Goal: Find specific page/section: Find specific page/section

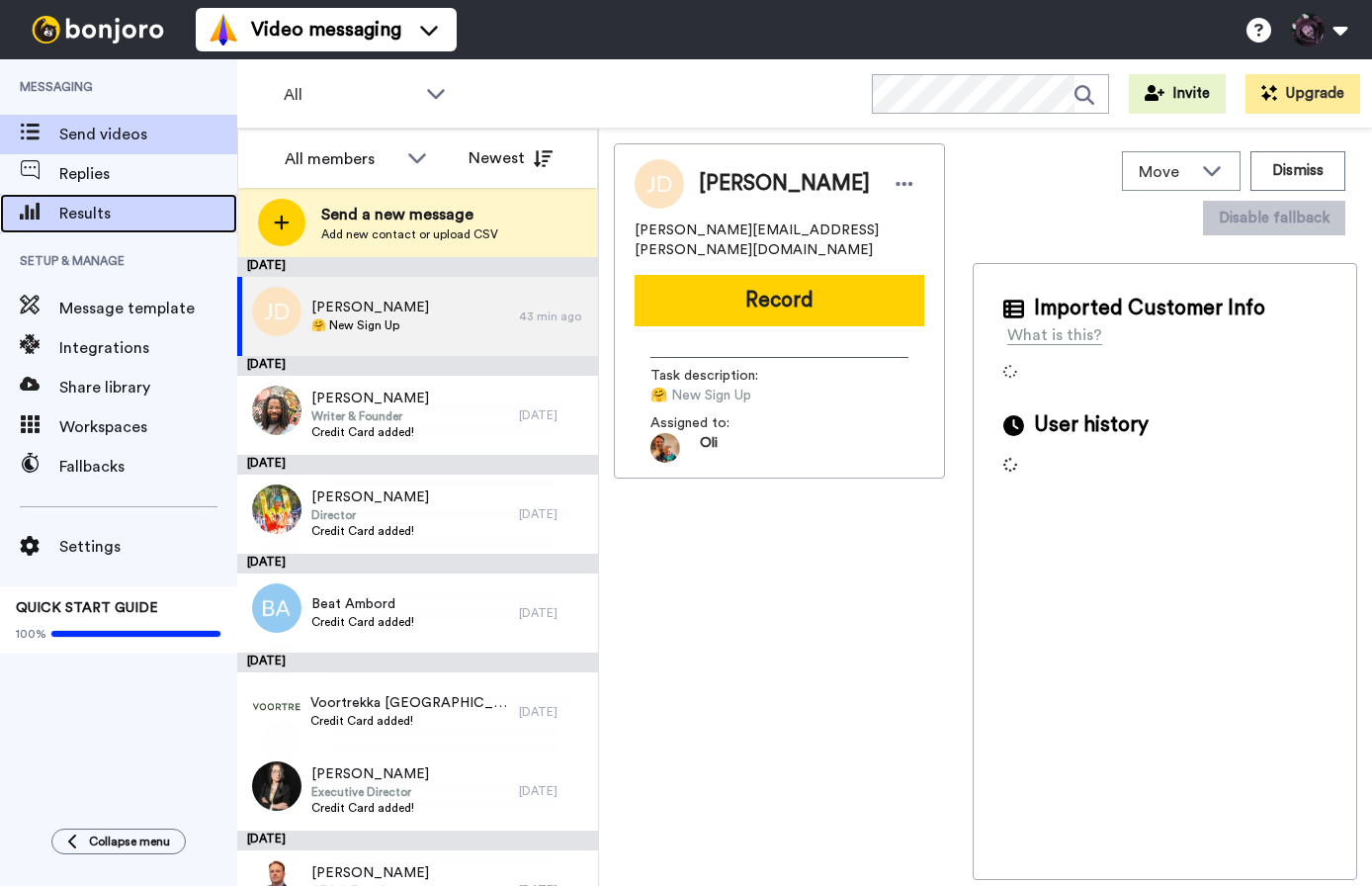
click at [112, 214] on span "Results" at bounding box center [148, 213] width 178 height 24
